Goal: Information Seeking & Learning: Learn about a topic

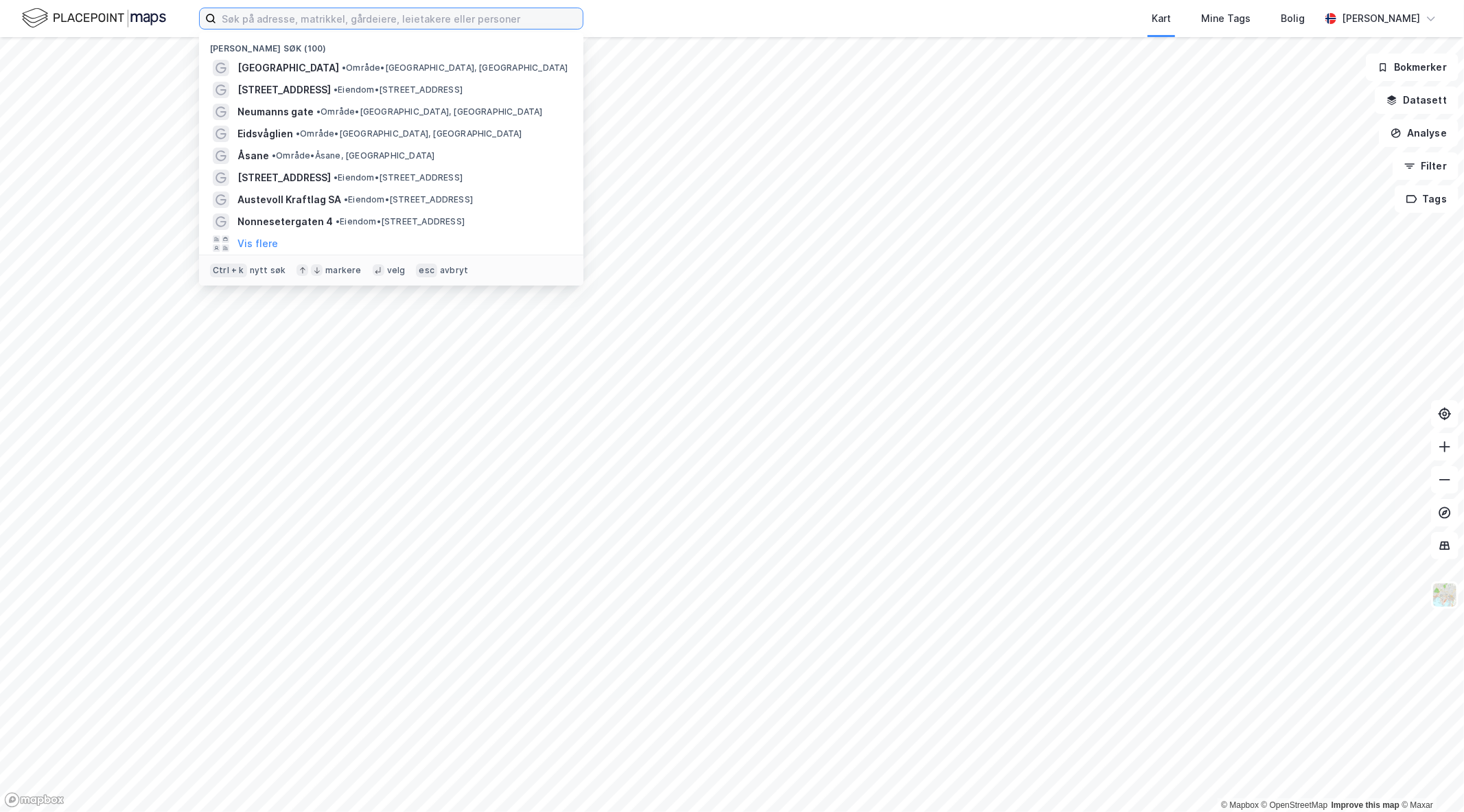
click at [263, 21] on input at bounding box center [399, 19] width 367 height 21
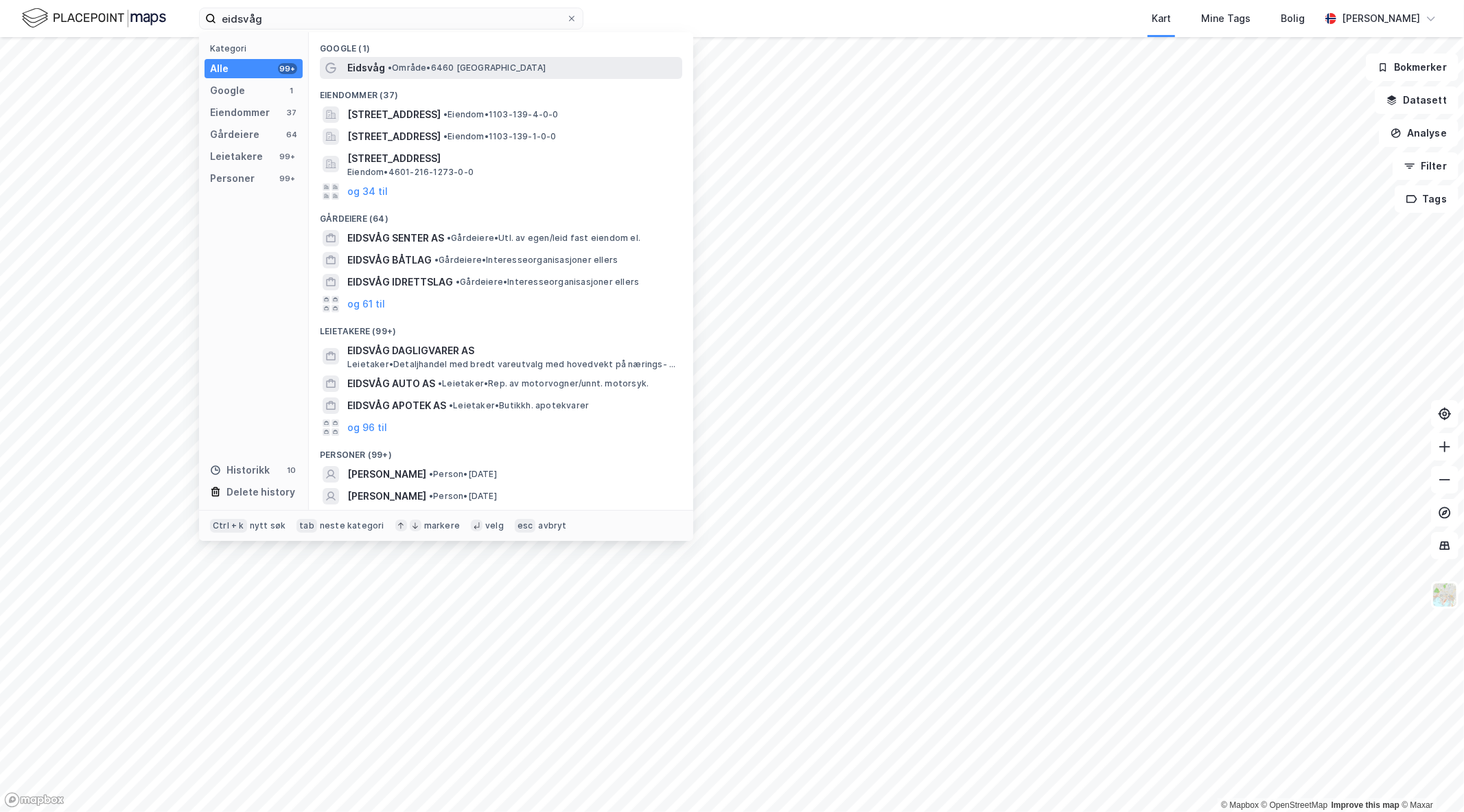
click at [390, 71] on span "•" at bounding box center [389, 67] width 4 height 10
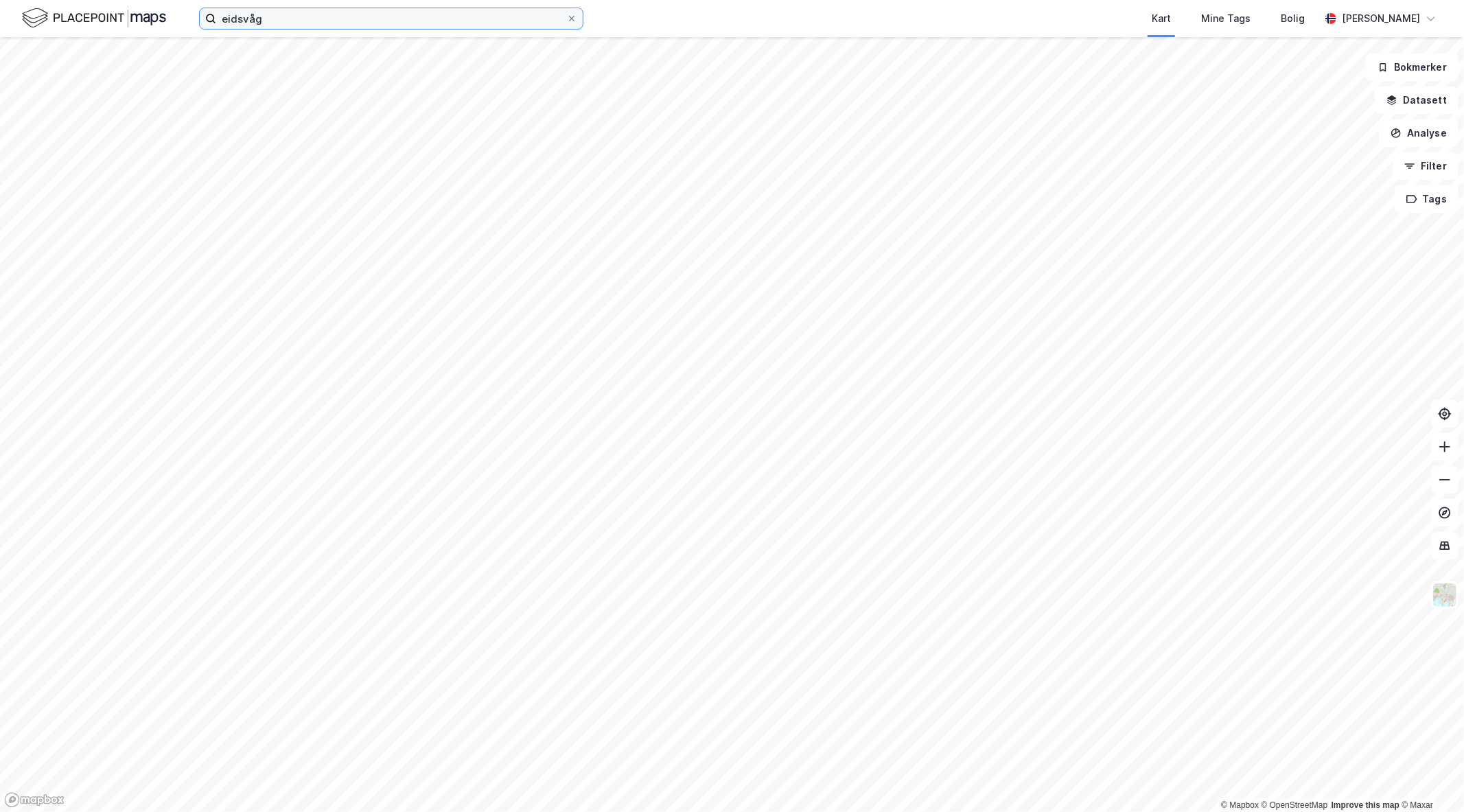
click at [343, 21] on input "eidsvåg" at bounding box center [391, 19] width 350 height 21
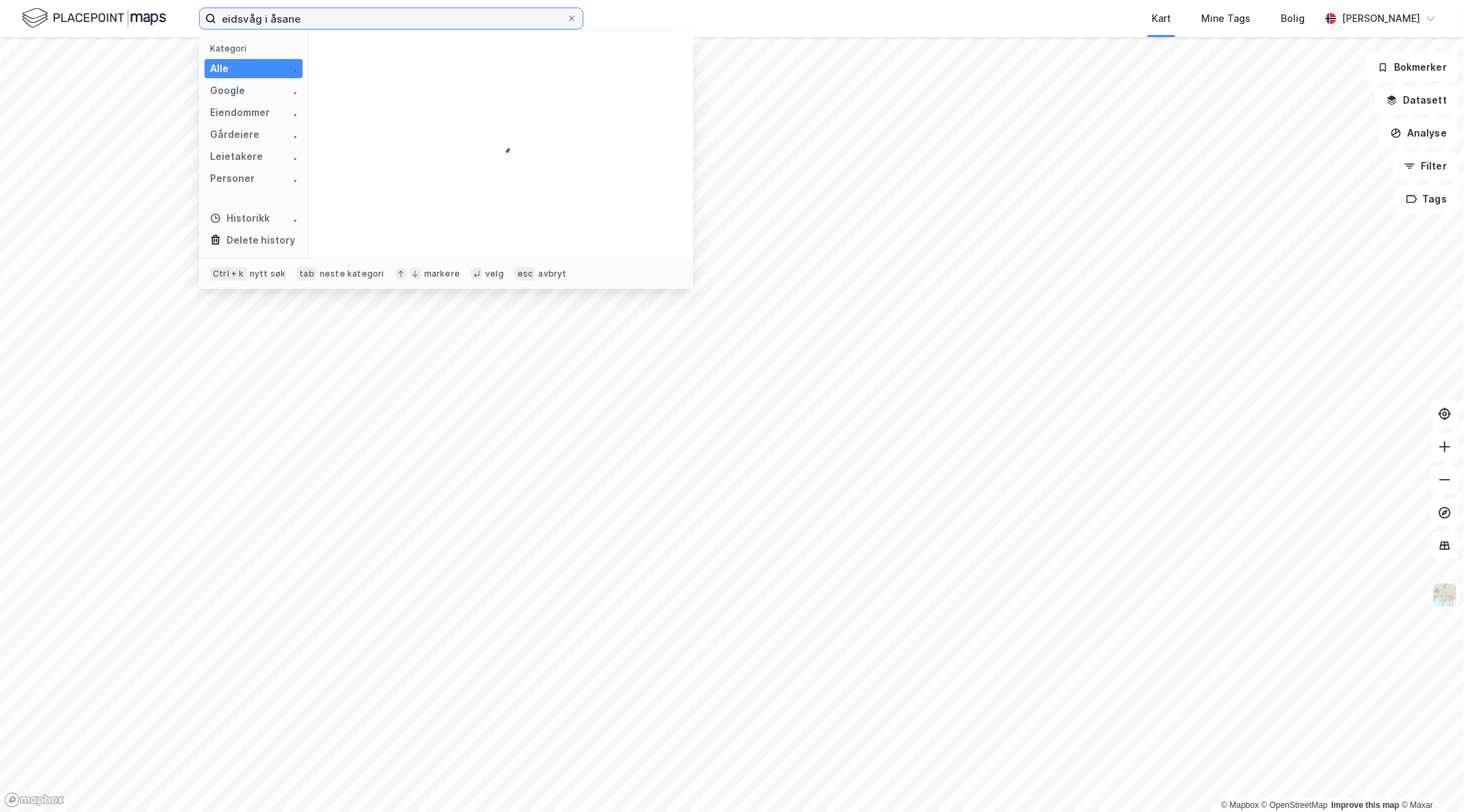
type input "eidsvåg i åsane"
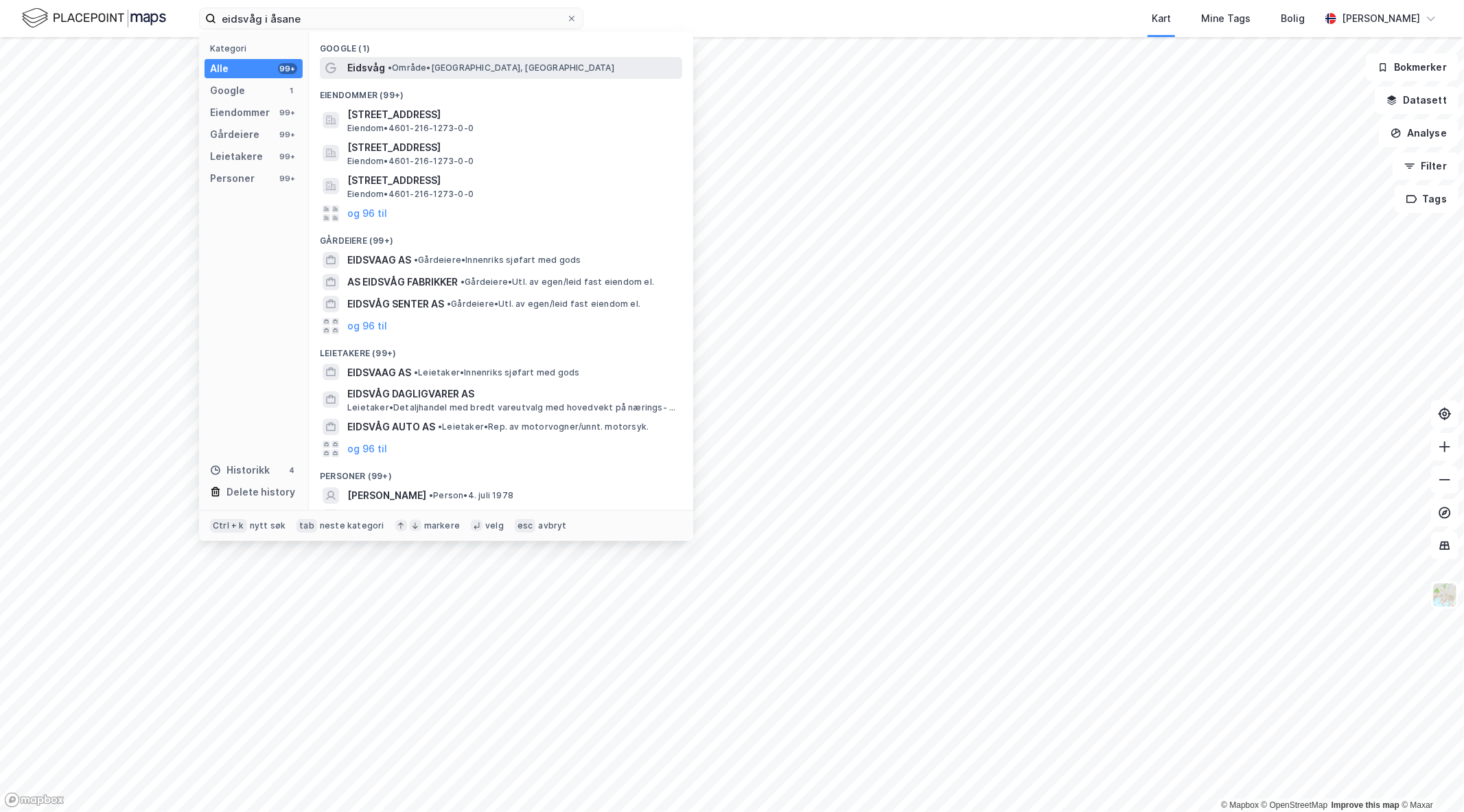
click at [375, 60] on span "Eidsvåg" at bounding box center [366, 68] width 37 height 17
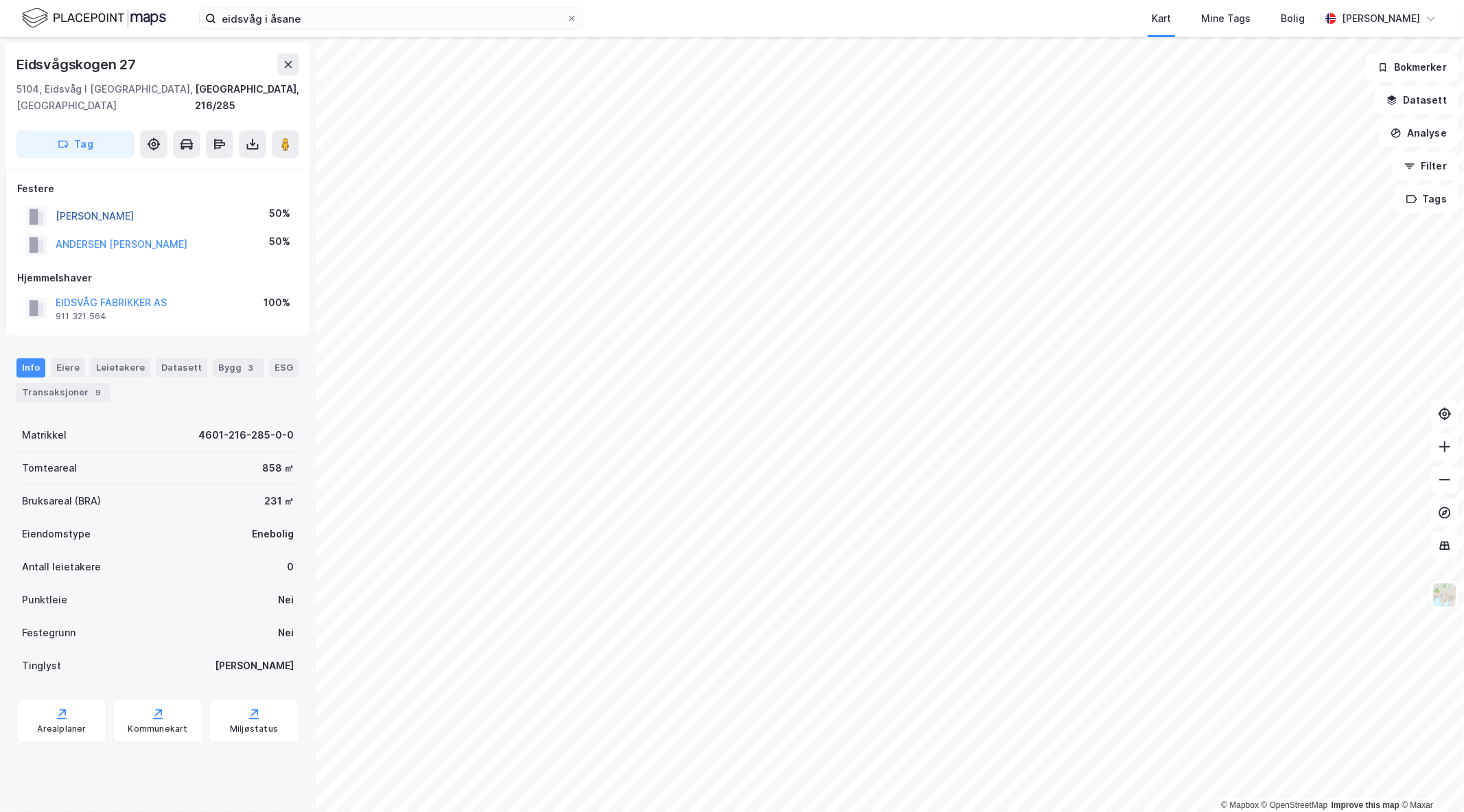
click at [0, 0] on button "[PERSON_NAME]" at bounding box center [0, 0] width 0 height 0
click at [0, 0] on button "ANDERSEN [PERSON_NAME]" at bounding box center [0, 0] width 0 height 0
